Goal: Navigation & Orientation: Find specific page/section

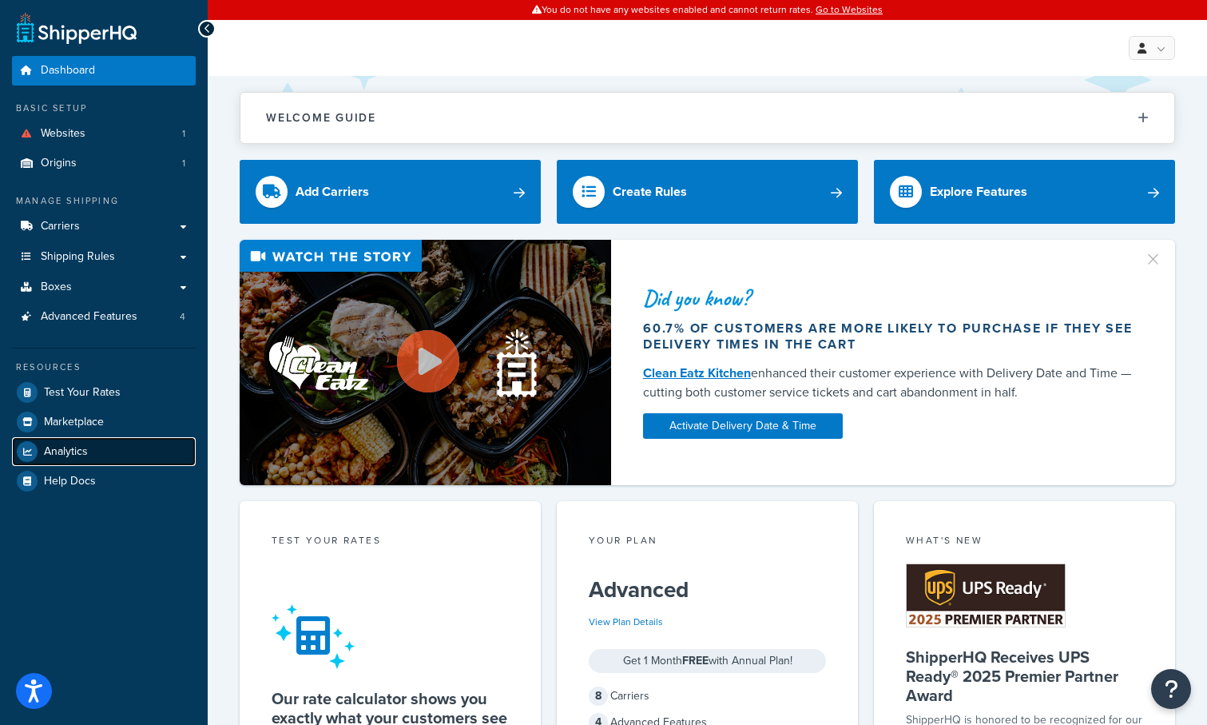
click at [92, 461] on link "Analytics" at bounding box center [104, 451] width 184 height 29
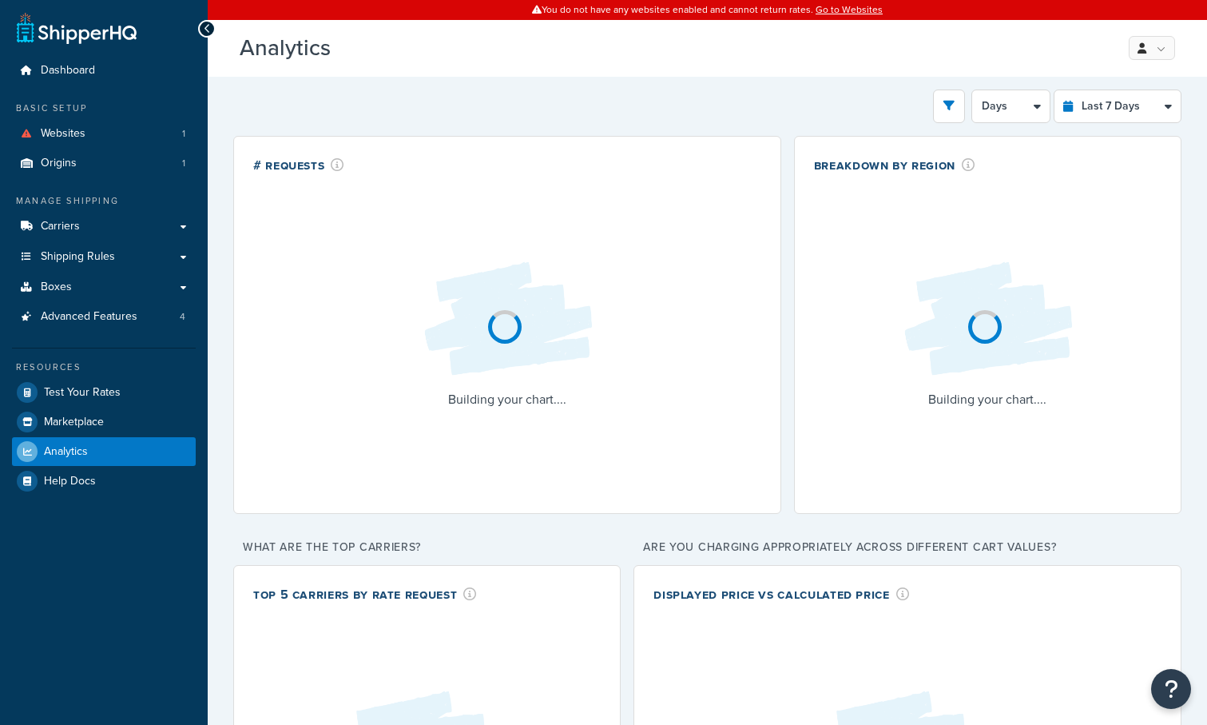
select select "last_7_days"
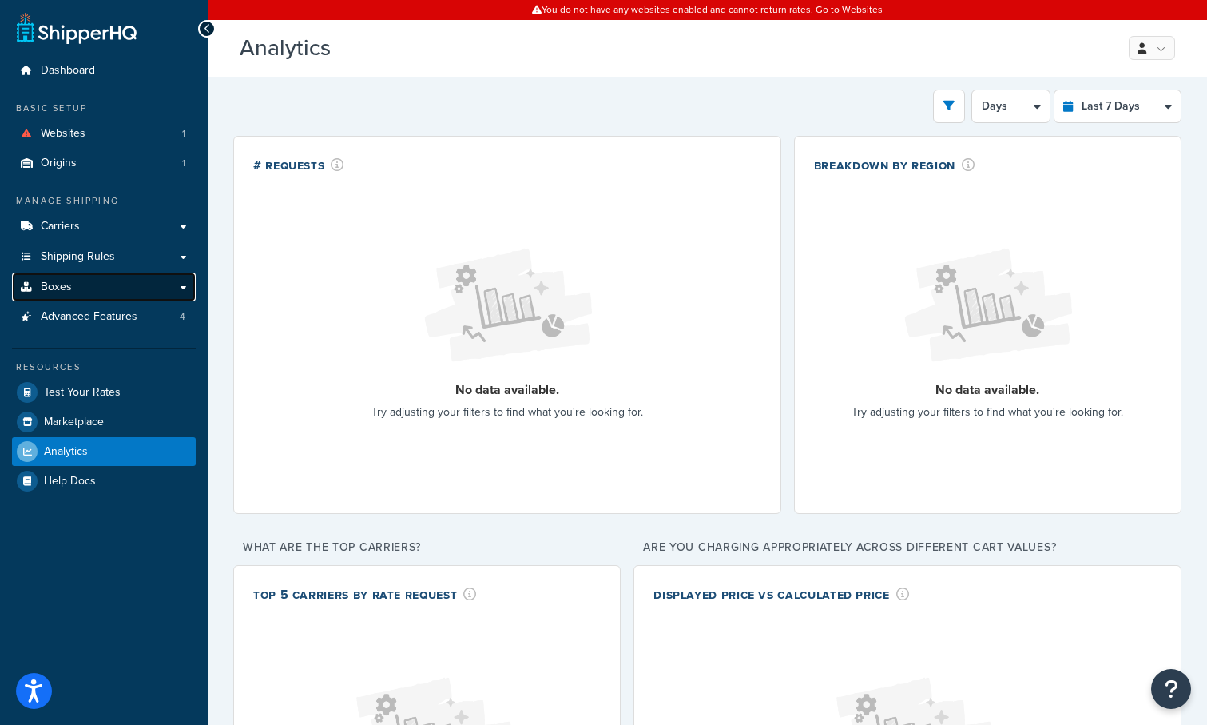
click at [152, 296] on link "Boxes" at bounding box center [104, 287] width 184 height 30
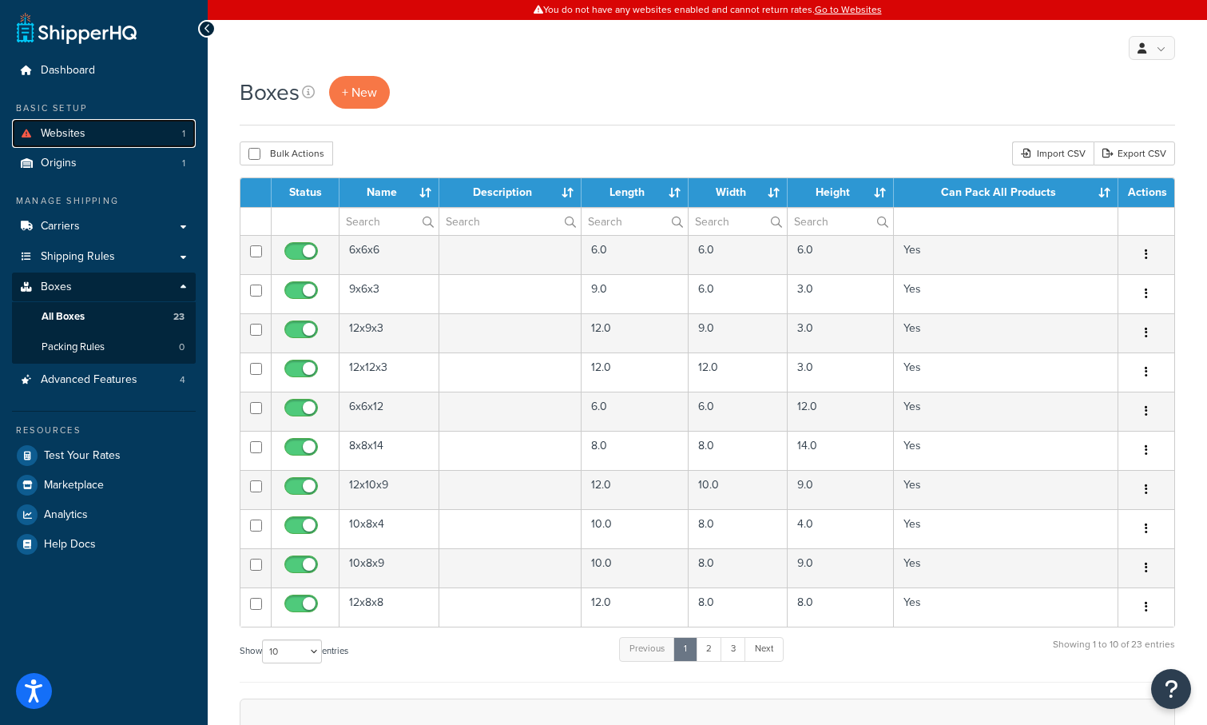
click at [145, 137] on link "Websites 1" at bounding box center [104, 134] width 184 height 30
